Goal: Task Accomplishment & Management: Use online tool/utility

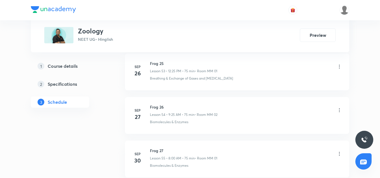
scroll to position [2707, 0]
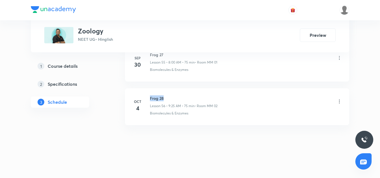
drag, startPoint x: 176, startPoint y: 92, endPoint x: 147, endPoint y: 89, distance: 29.1
click at [147, 89] on li "Oct 4 Frog 28 Lesson 56 • 9:25 AM • 75 min • Room MM 02 Biomolecules & Enzymes" at bounding box center [237, 106] width 224 height 37
copy h6 "Frog 28"
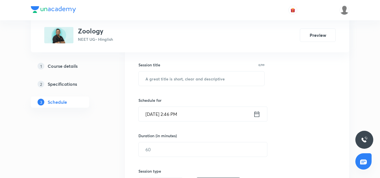
scroll to position [97, 0]
click at [180, 66] on div "Session title 0/99" at bounding box center [202, 65] width 126 height 6
click at [184, 78] on input "text" at bounding box center [202, 79] width 126 height 14
paste input "Frog 28"
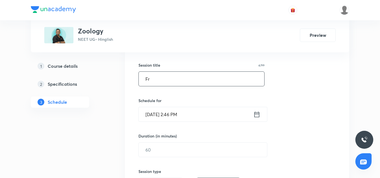
type input "F"
click at [198, 119] on input "Oct 6, 2025, 2:46 PM" at bounding box center [196, 114] width 115 height 14
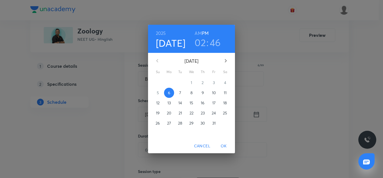
click at [210, 43] on h3 "46" at bounding box center [215, 42] width 11 height 12
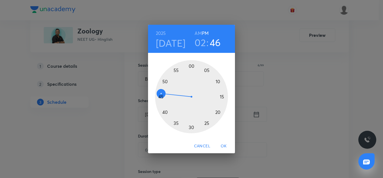
click at [166, 82] on div at bounding box center [191, 96] width 73 height 73
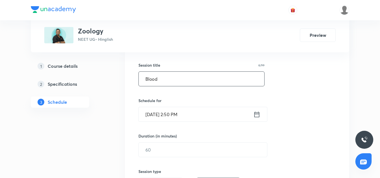
click at [166, 84] on input "Blood" at bounding box center [202, 79] width 126 height 14
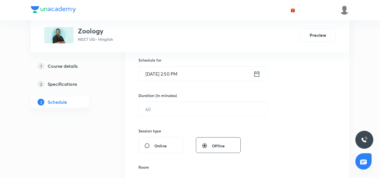
scroll to position [138, 0]
type input "Blood 4"
click at [180, 96] on div "Duration (in minutes)" at bounding box center [190, 95] width 102 height 6
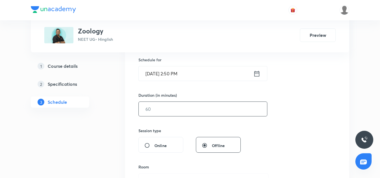
click at [177, 104] on input "text" at bounding box center [203, 109] width 128 height 14
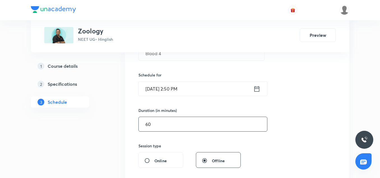
scroll to position [122, 0]
type input "6"
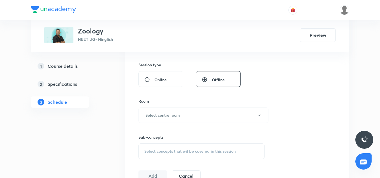
scroll to position [211, 0]
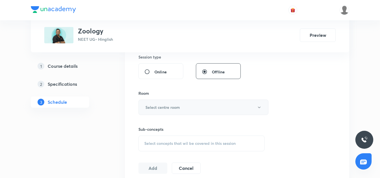
type input "70"
click at [177, 102] on button "Select centre room" at bounding box center [204, 106] width 130 height 15
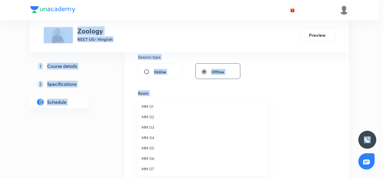
click at [177, 102] on li "MM 01" at bounding box center [203, 106] width 130 height 10
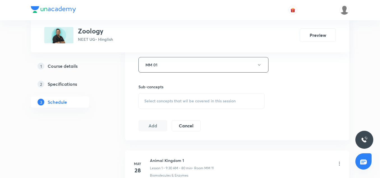
click at [192, 103] on span "Select concepts that wil be covered in this session" at bounding box center [189, 100] width 91 height 4
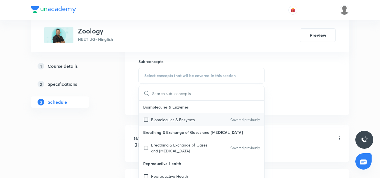
scroll to position [279, 0]
click at [181, 115] on div "Biomolecules & Enzymes Covered previously" at bounding box center [202, 119] width 126 height 13
checkbox input "true"
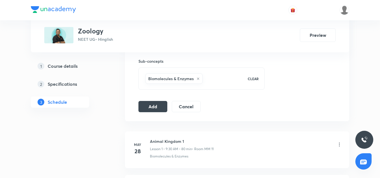
click at [157, 105] on button "Add" at bounding box center [153, 105] width 29 height 11
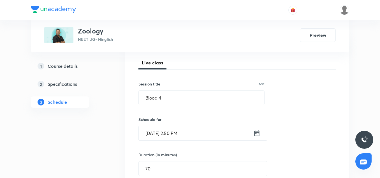
scroll to position [78, 0]
